Goal: Information Seeking & Learning: Learn about a topic

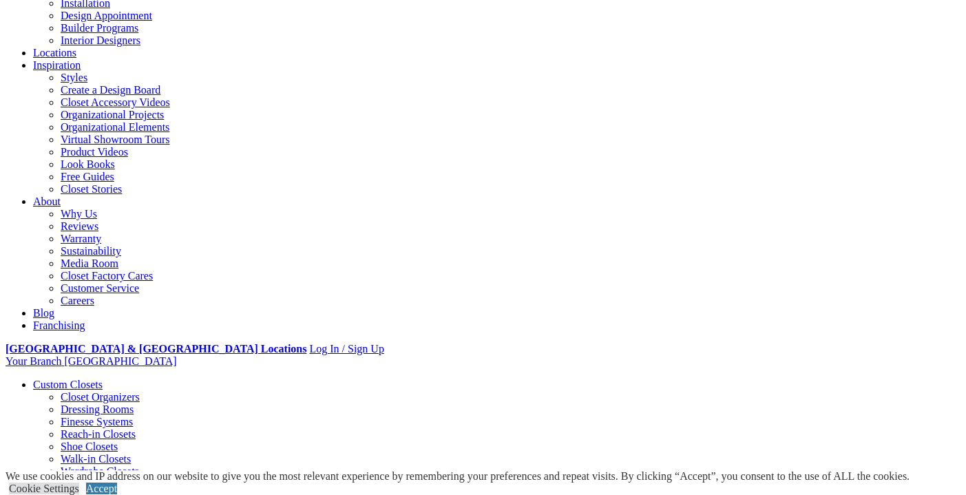
scroll to position [206, 0]
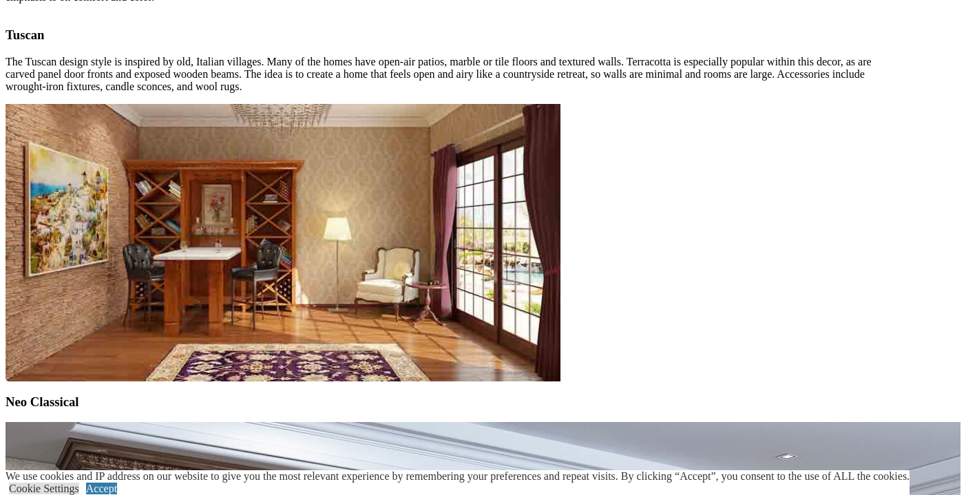
scroll to position [4462, 0]
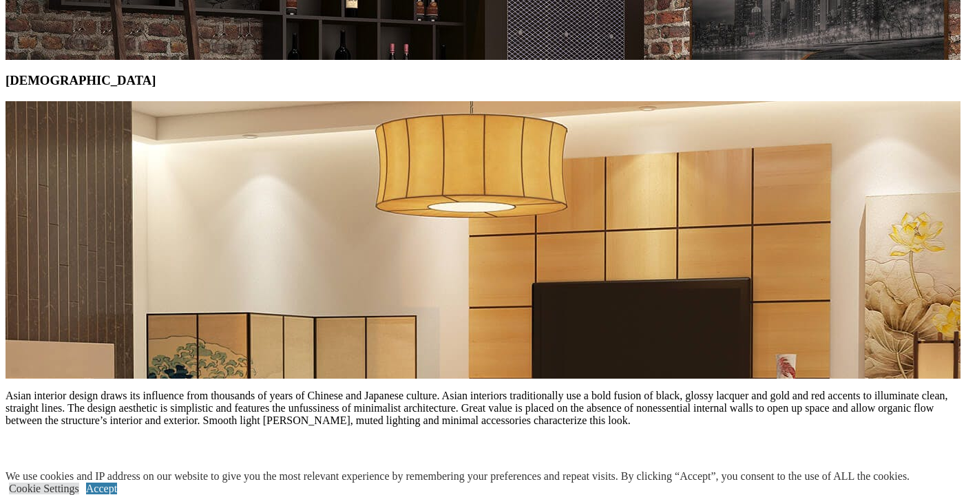
scroll to position [6076, 0]
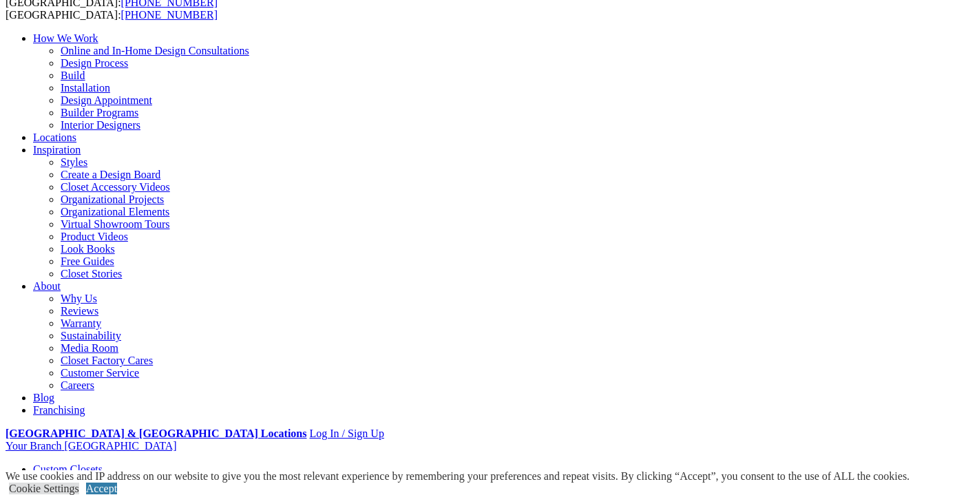
scroll to position [88, 0]
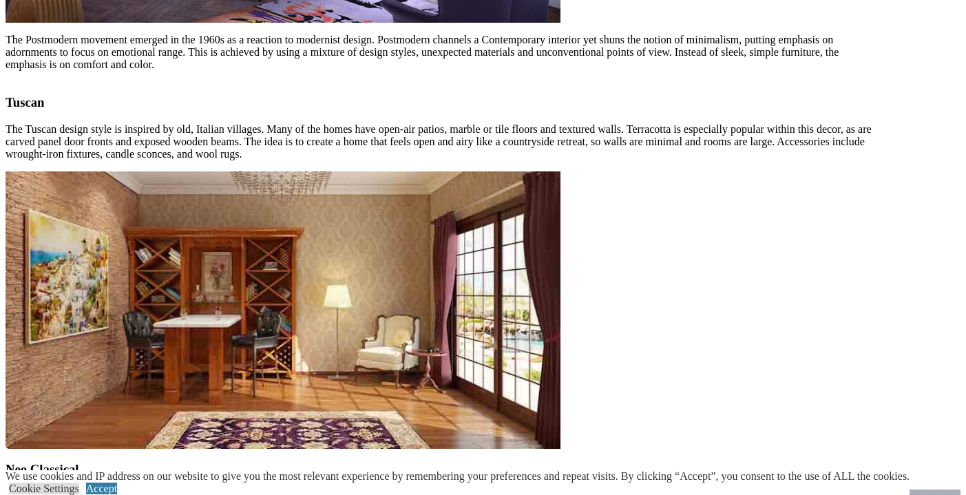
scroll to position [4395, 0]
